Goal: Entertainment & Leisure: Consume media (video, audio)

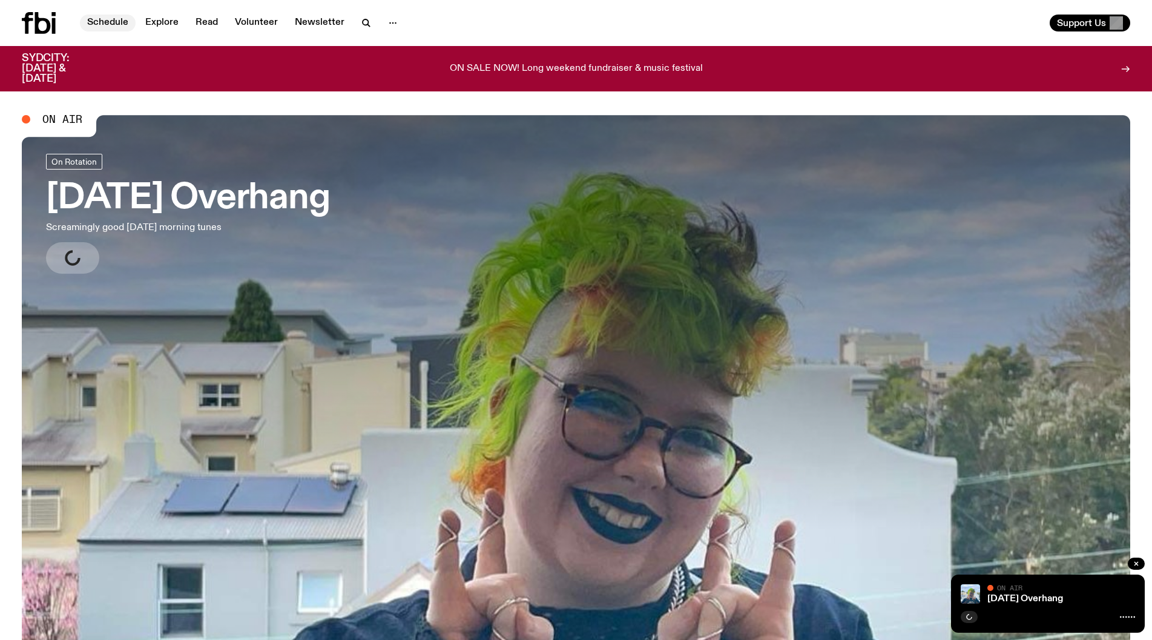
click at [117, 24] on link "Schedule" at bounding box center [108, 23] width 56 height 17
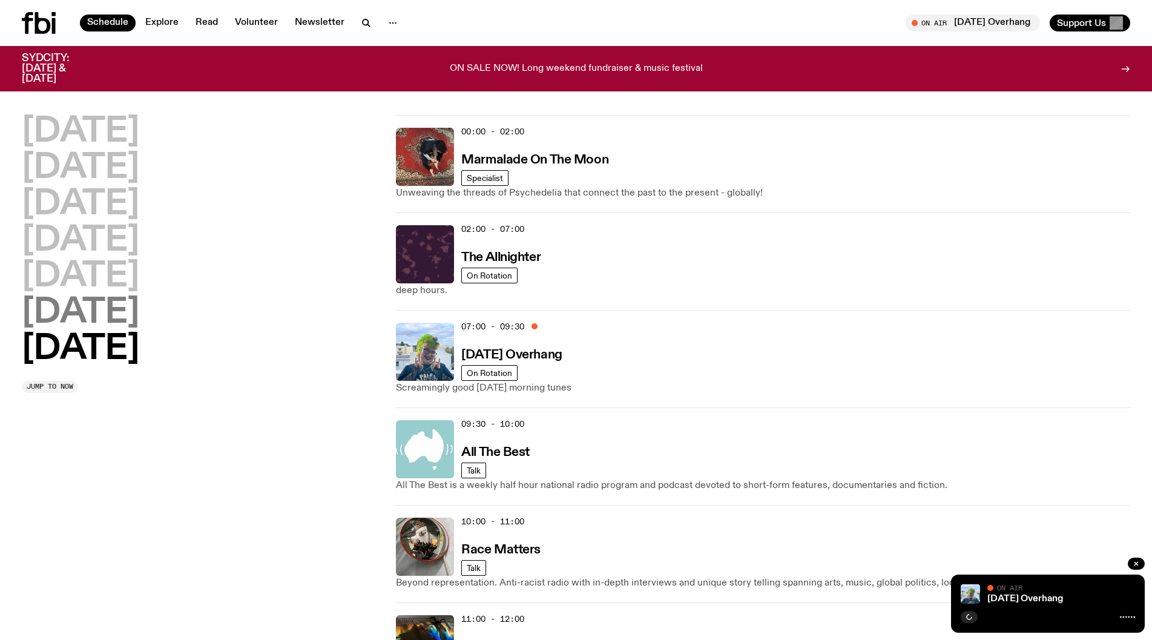
click at [121, 317] on h2 "[DATE]" at bounding box center [80, 313] width 117 height 34
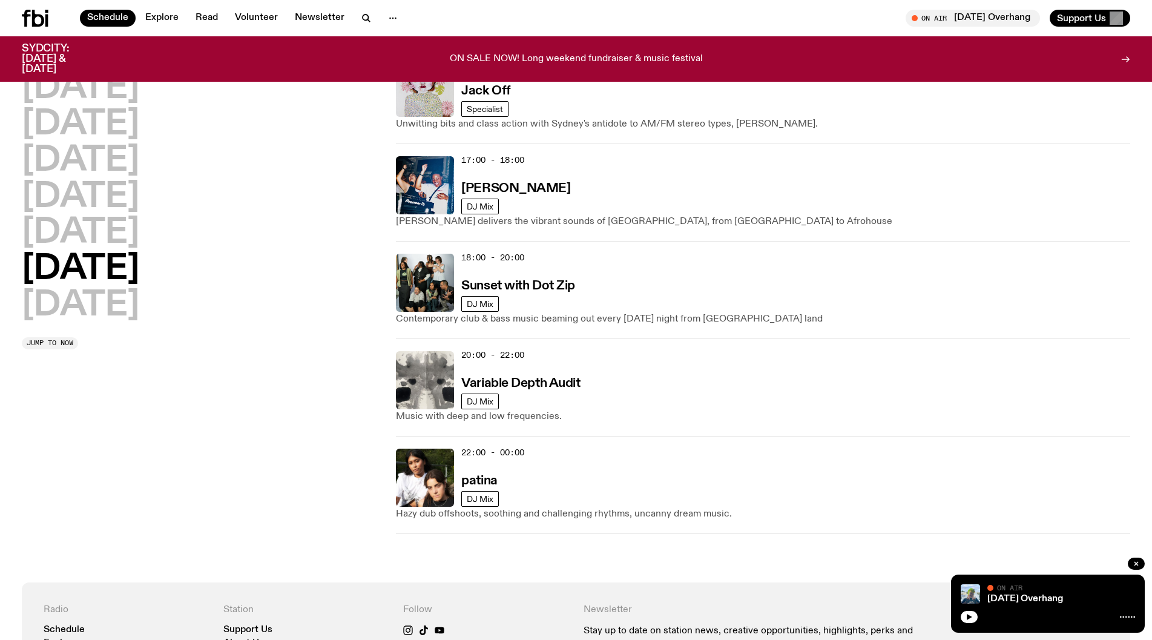
scroll to position [760, 0]
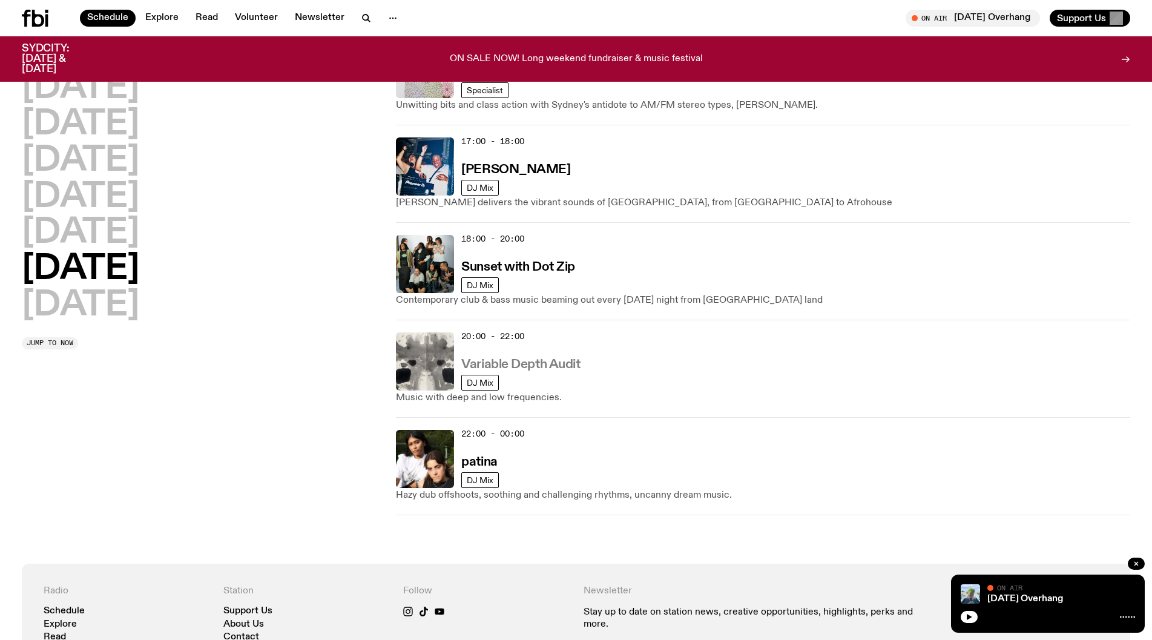
click at [574, 369] on h3 "Variable Depth Audit" at bounding box center [520, 364] width 119 height 13
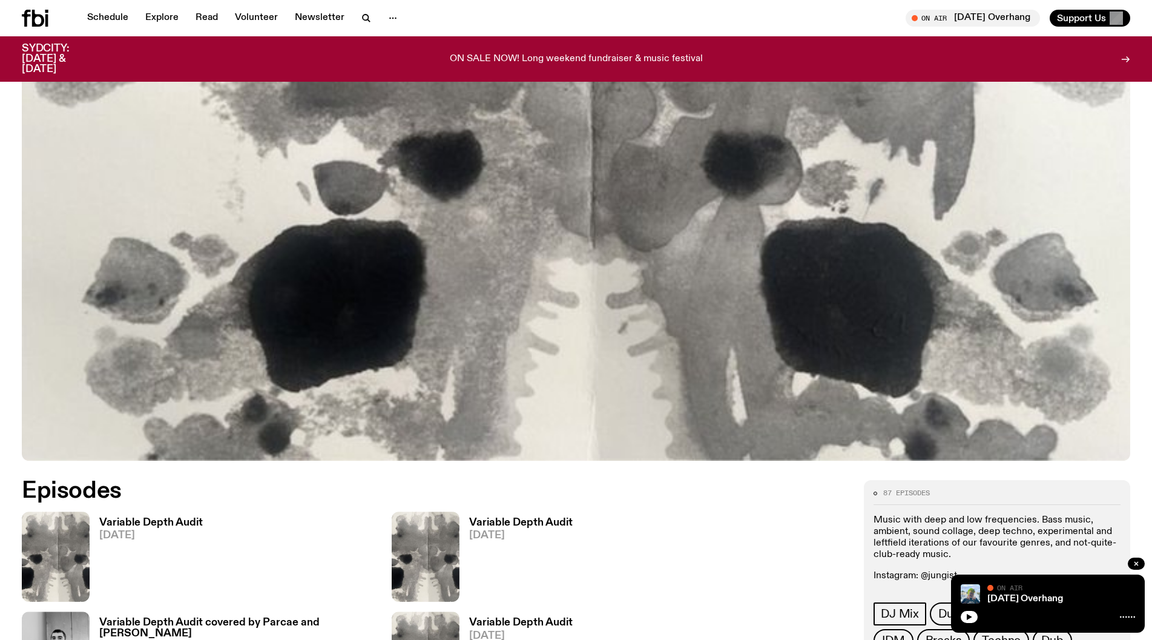
scroll to position [539, 0]
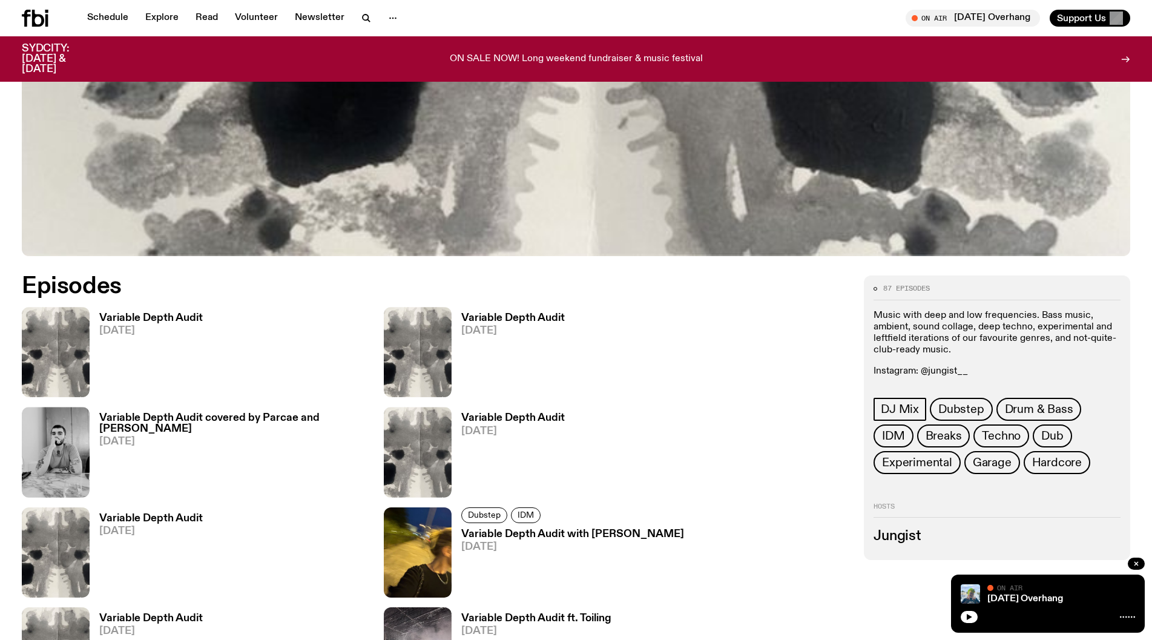
click at [197, 321] on h3 "Variable Depth Audit" at bounding box center [150, 318] width 103 height 10
